Goal: Find specific page/section

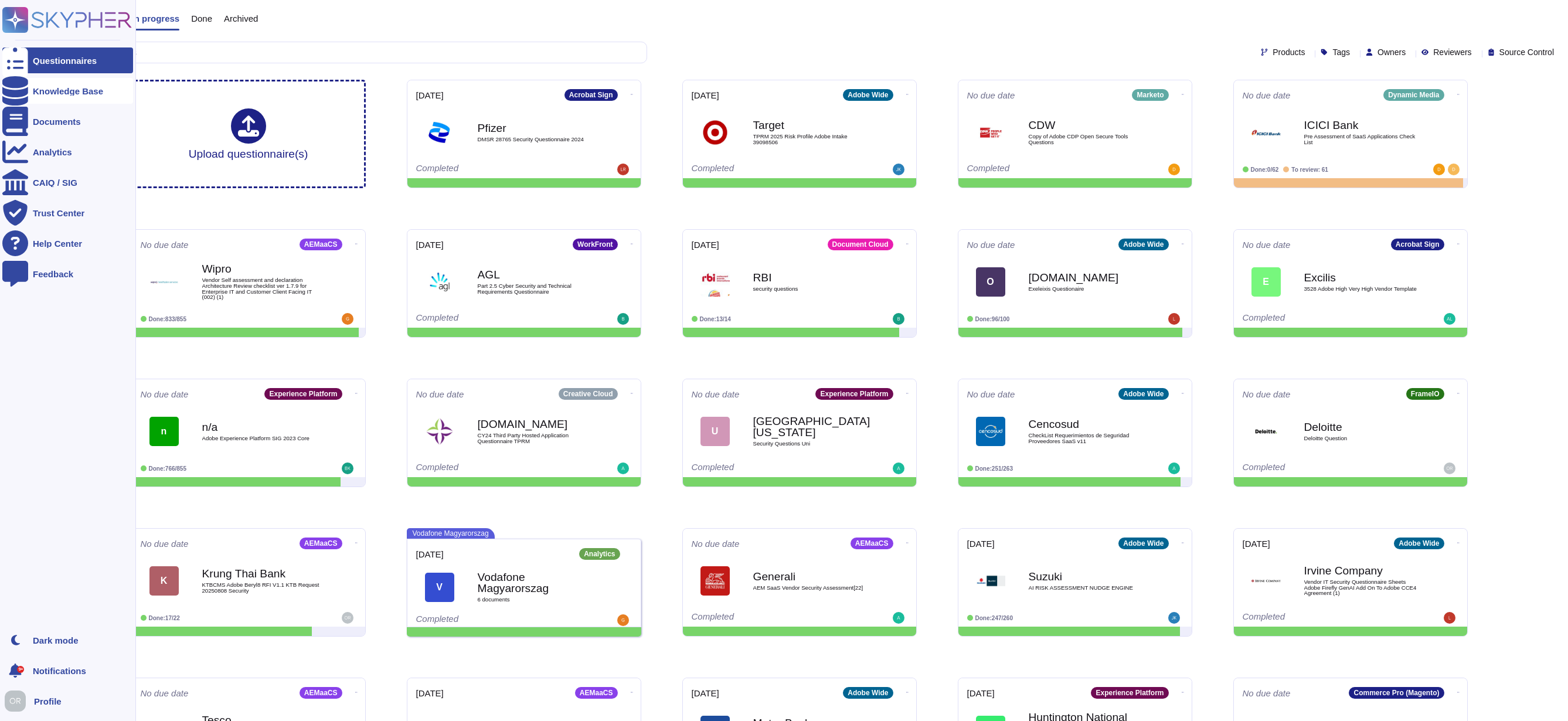
click at [25, 90] on div at bounding box center [15, 91] width 26 height 26
